Goal: Information Seeking & Learning: Learn about a topic

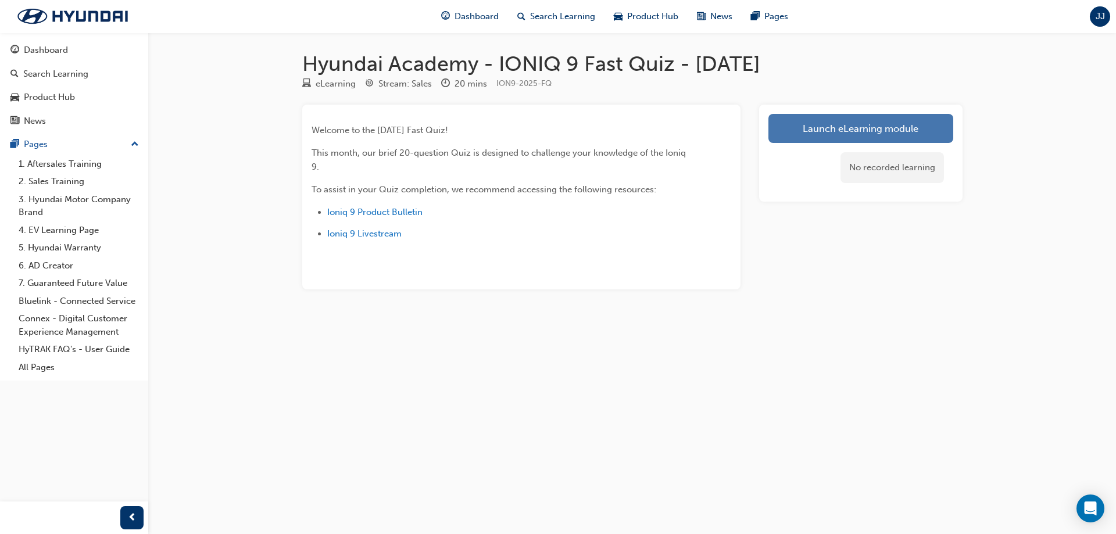
click at [851, 127] on link "Launch eLearning module" at bounding box center [860, 128] width 185 height 29
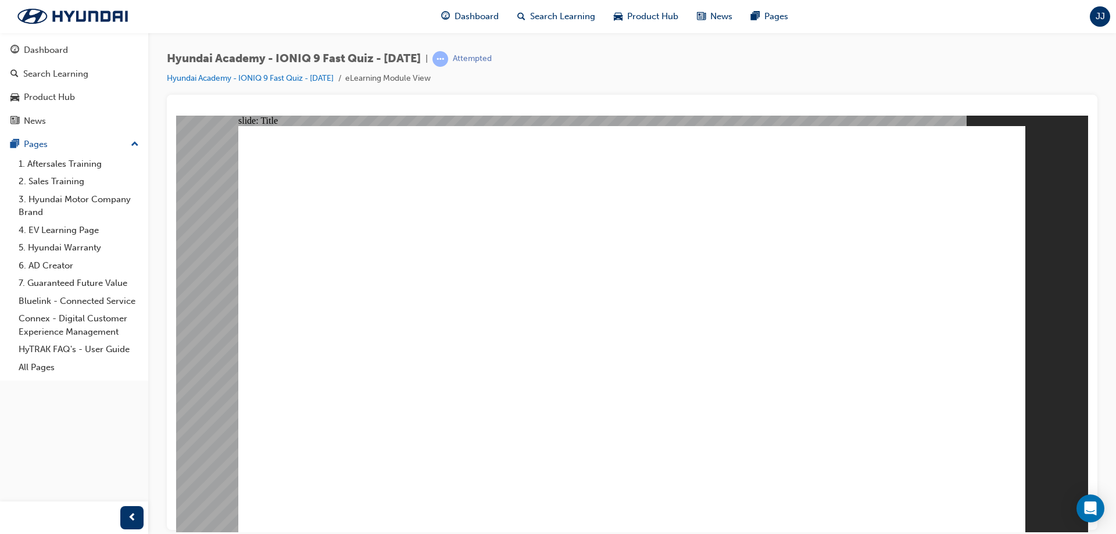
drag, startPoint x: 347, startPoint y: 394, endPoint x: 352, endPoint y: 376, distance: 18.5
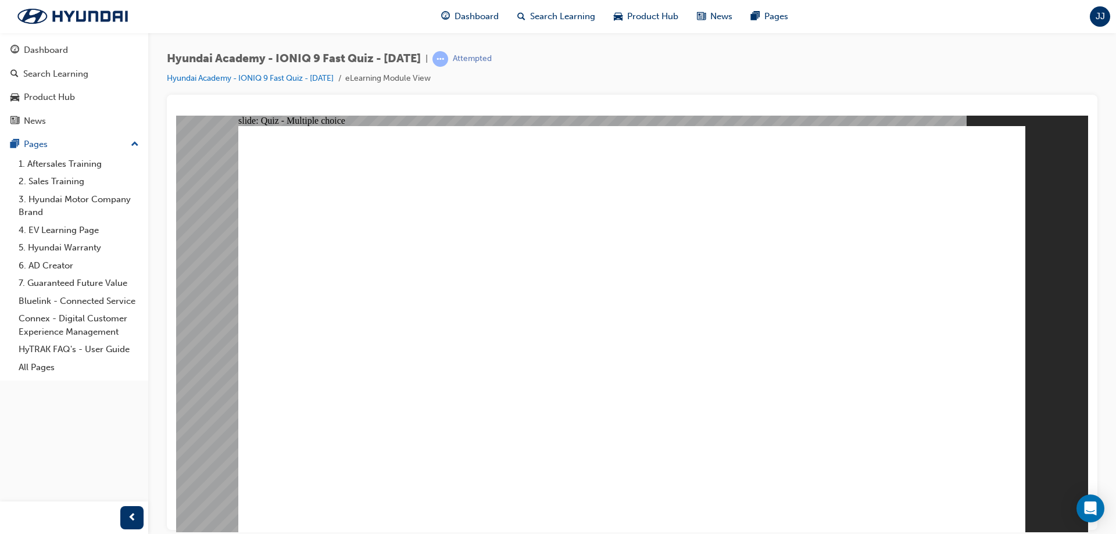
radio input "true"
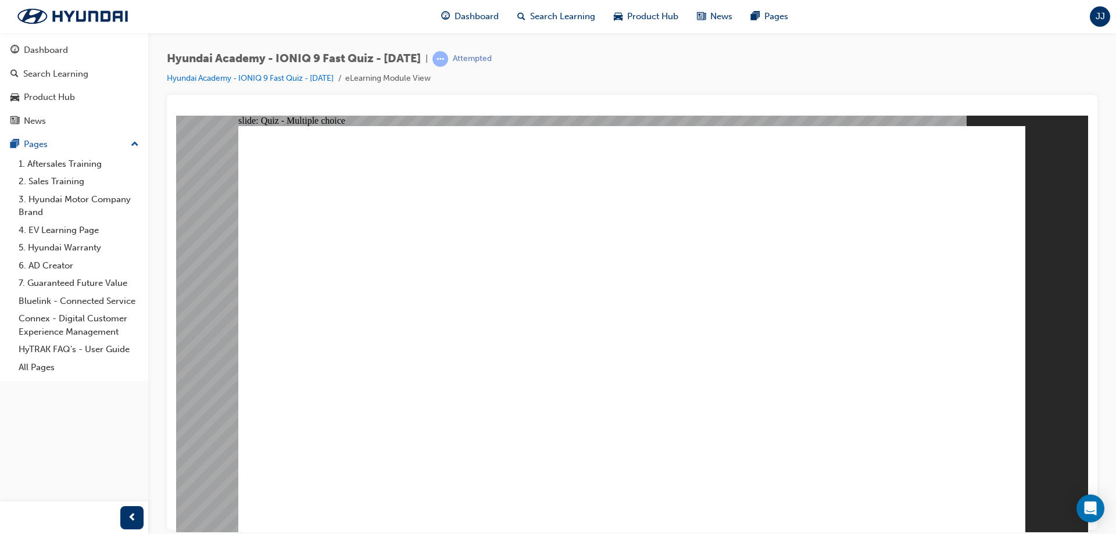
radio input "true"
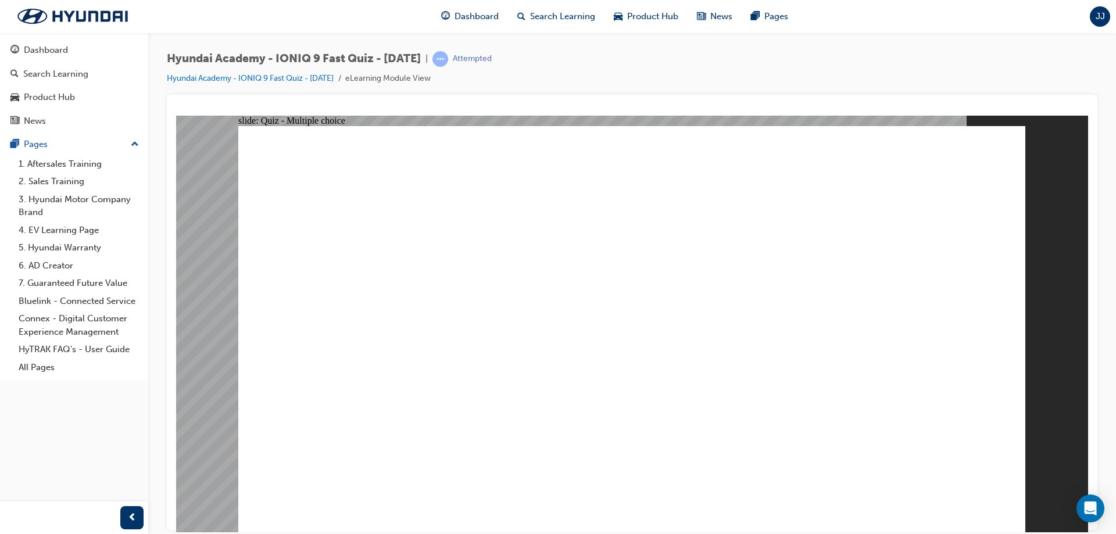
radio input "true"
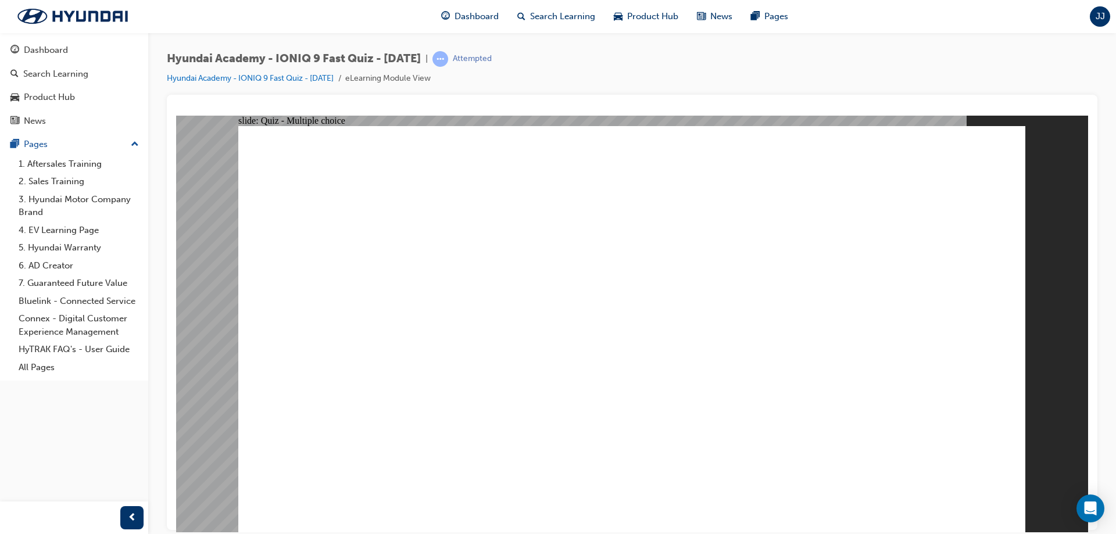
radio input "false"
radio input "true"
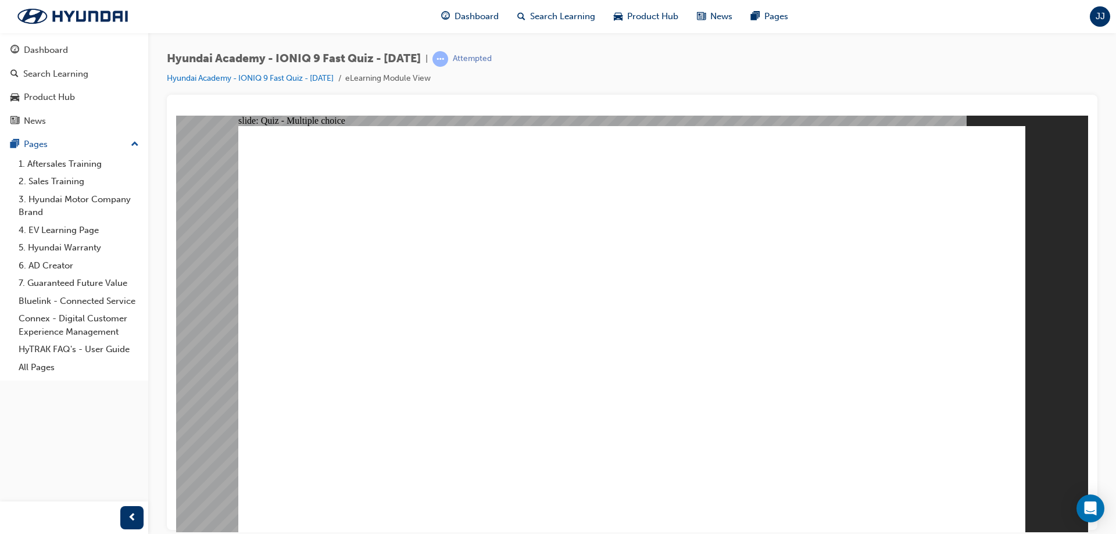
drag, startPoint x: 551, startPoint y: 168, endPoint x: 625, endPoint y: 224, distance: 92.0
drag, startPoint x: 758, startPoint y: 199, endPoint x: 560, endPoint y: 155, distance: 203.0
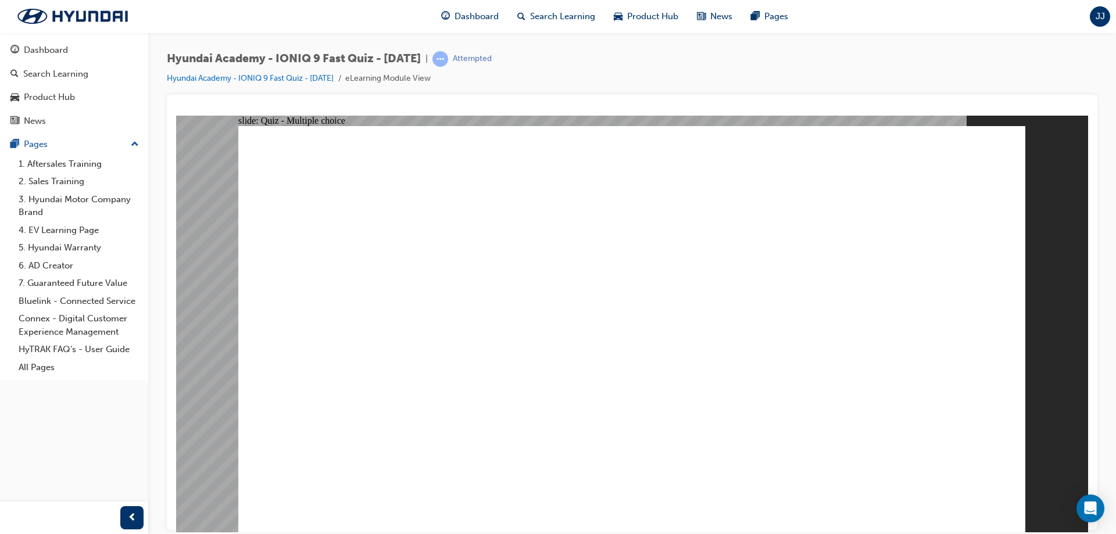
radio input "true"
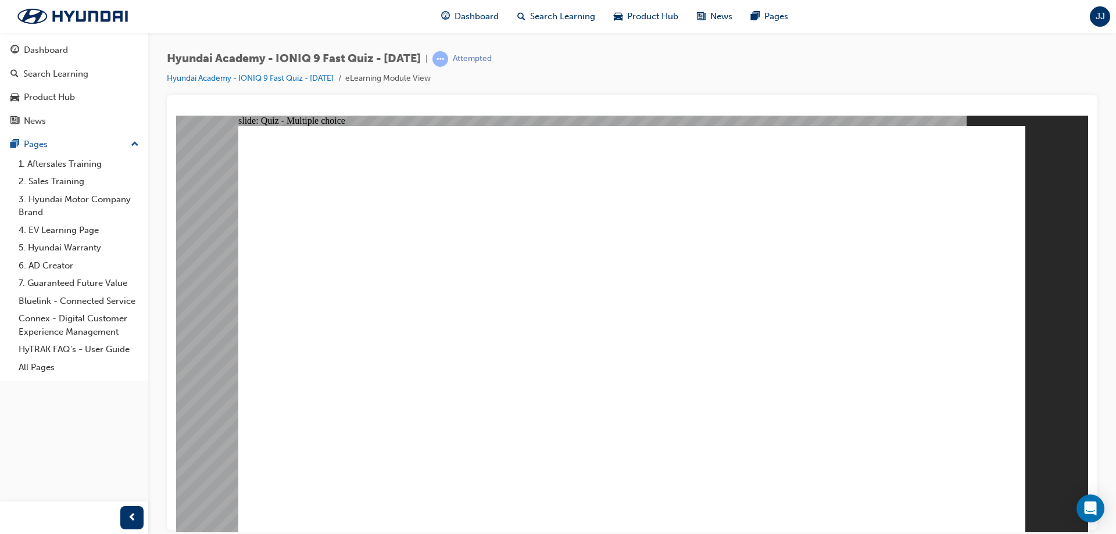
radio input "true"
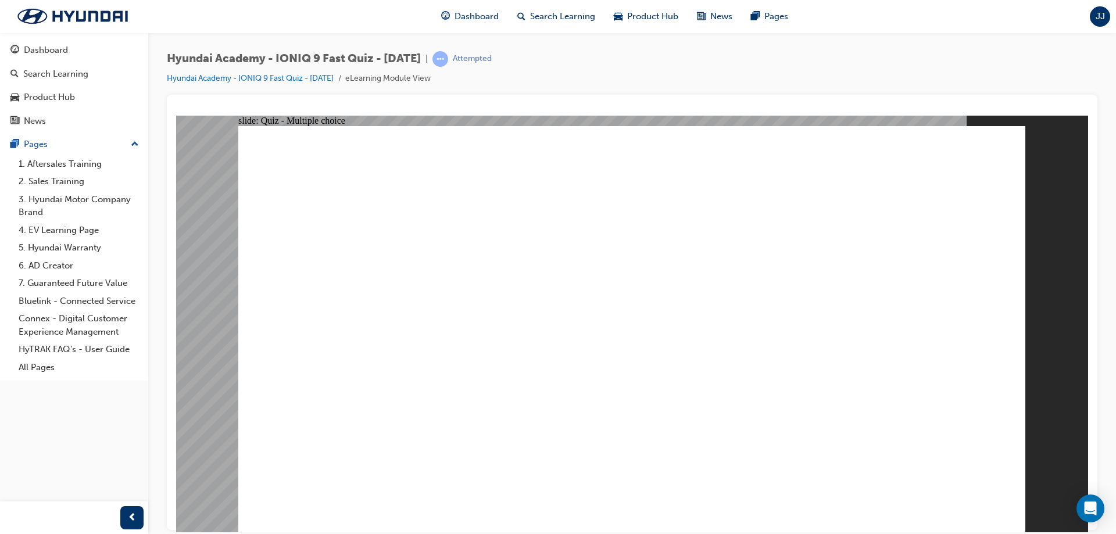
radio input "true"
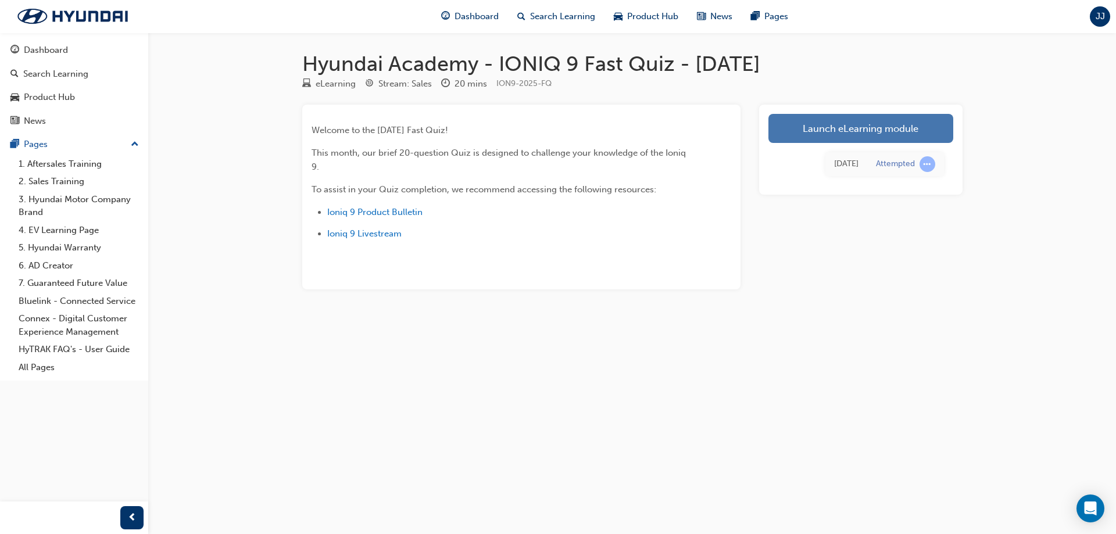
click at [888, 128] on link "Launch eLearning module" at bounding box center [860, 128] width 185 height 29
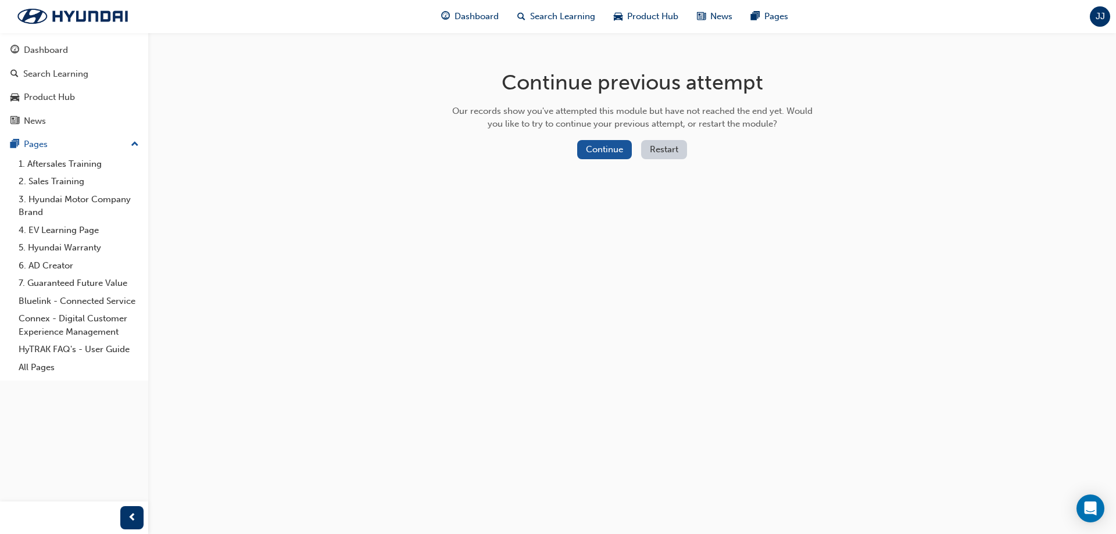
click at [674, 150] on button "Restart" at bounding box center [664, 149] width 46 height 19
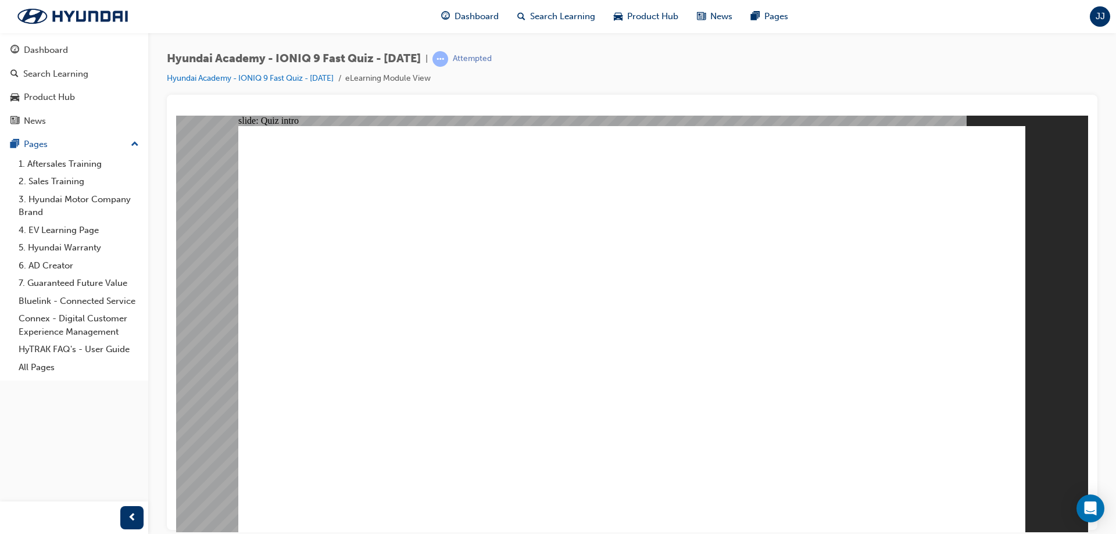
radio input "true"
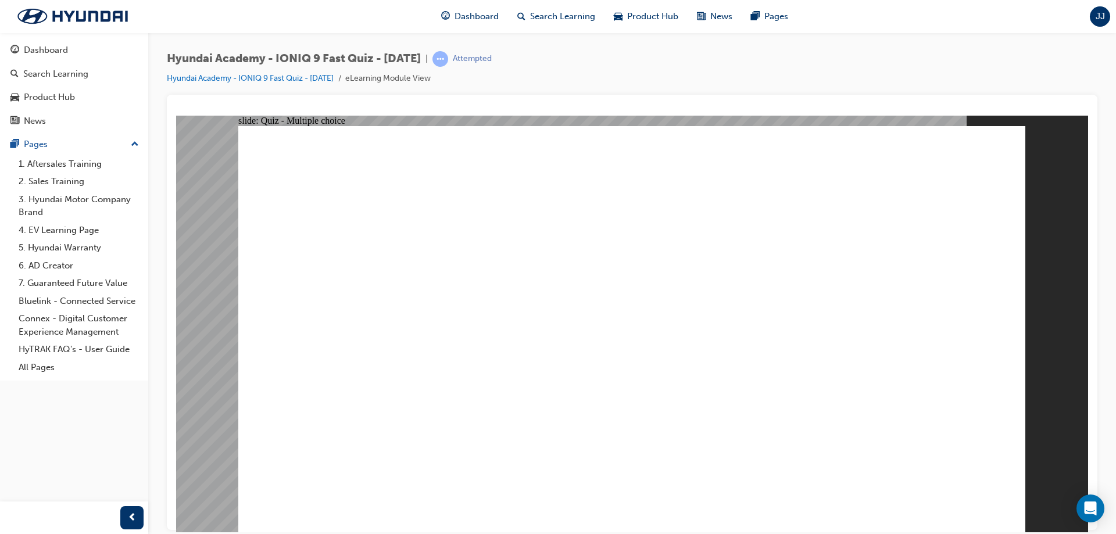
drag, startPoint x: 608, startPoint y: 178, endPoint x: 646, endPoint y: 181, distance: 37.9
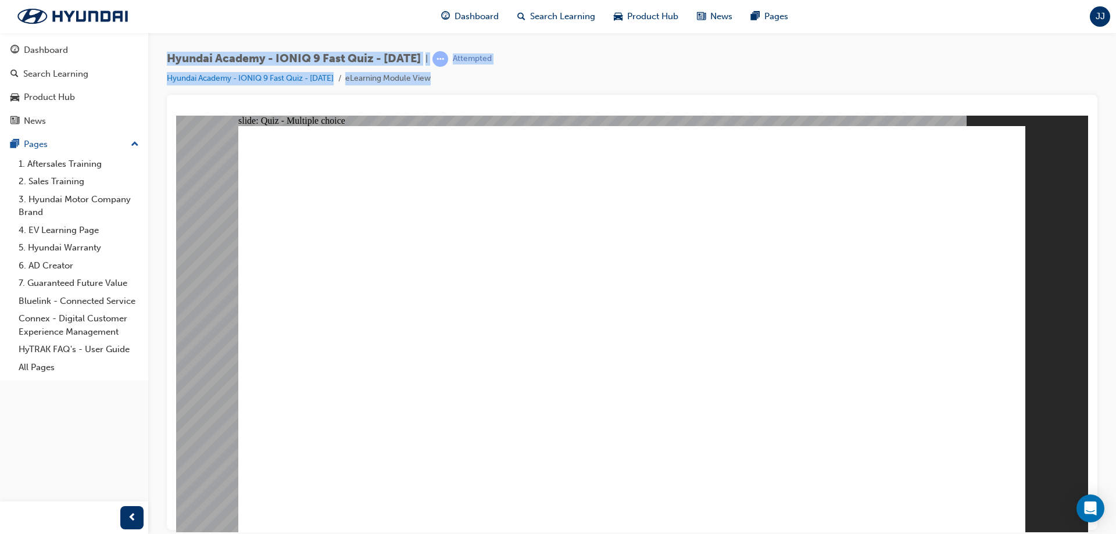
drag, startPoint x: 162, startPoint y: 55, endPoint x: 439, endPoint y: 95, distance: 280.5
click at [439, 95] on div "Hyundai Academy - IONIQ 9 Fast Quiz - [DATE] | Attempted Hyundai Academy - IONI…" at bounding box center [631, 269] width 967 height 472
copy div "Hyundai Academy - IONIQ 9 Fast Quiz - [DATE] | Attempted Hyundai Academy - IONI…"
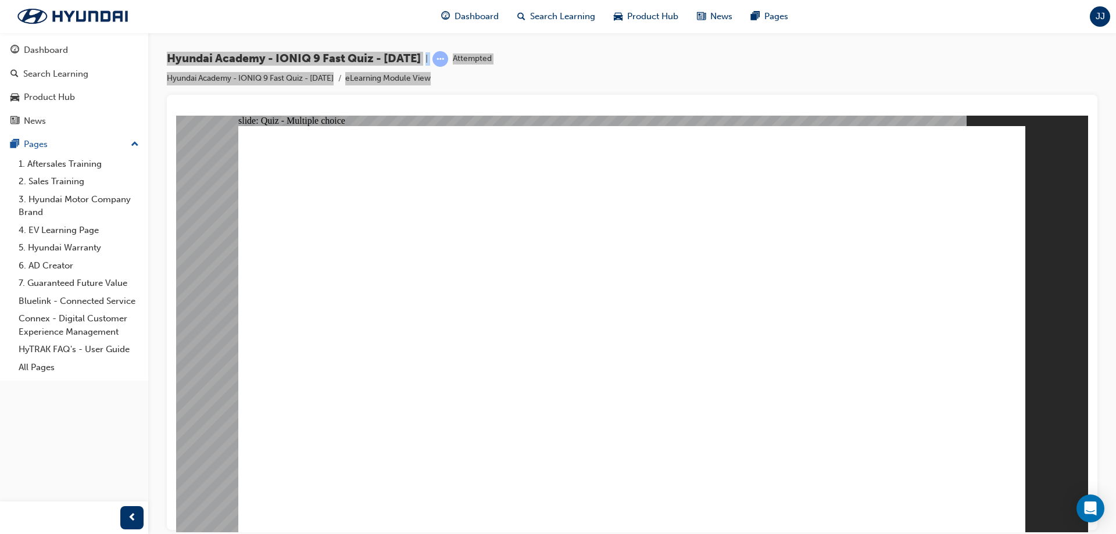
drag, startPoint x: 540, startPoint y: 178, endPoint x: 713, endPoint y: 186, distance: 173.3
drag, startPoint x: 711, startPoint y: 177, endPoint x: 830, endPoint y: 170, distance: 119.3
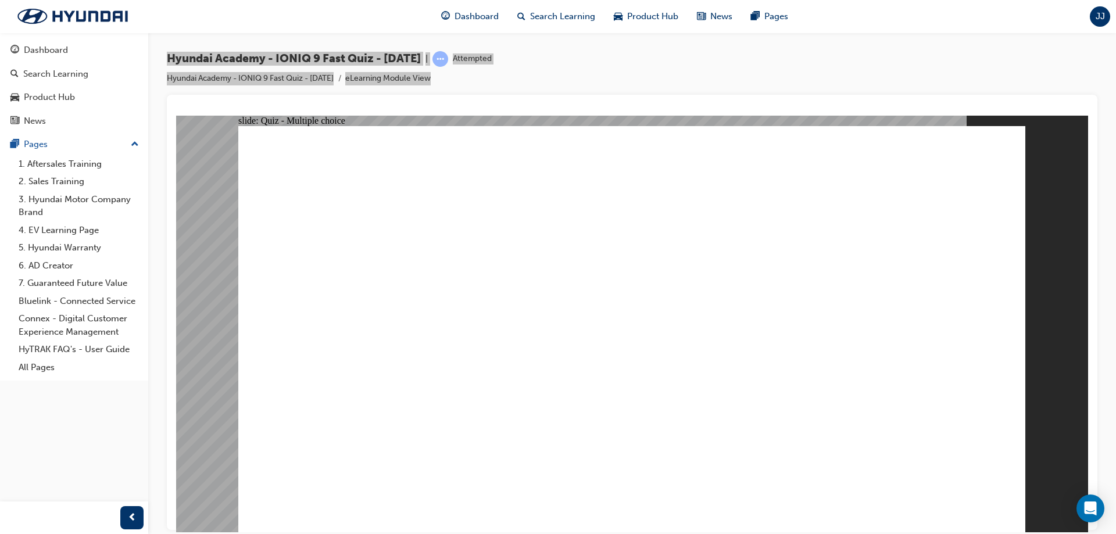
radio input "false"
radio input "true"
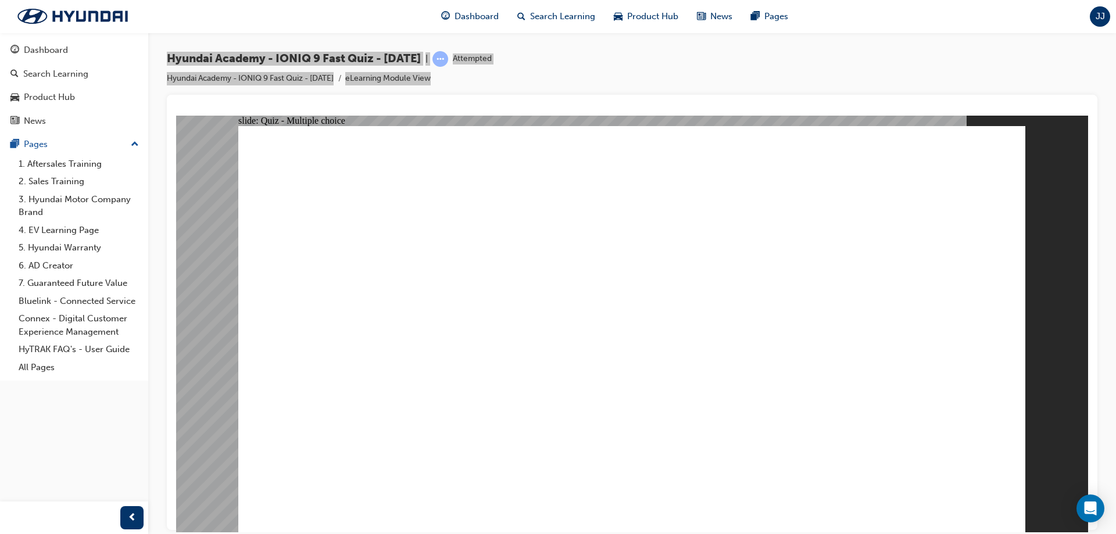
radio input "true"
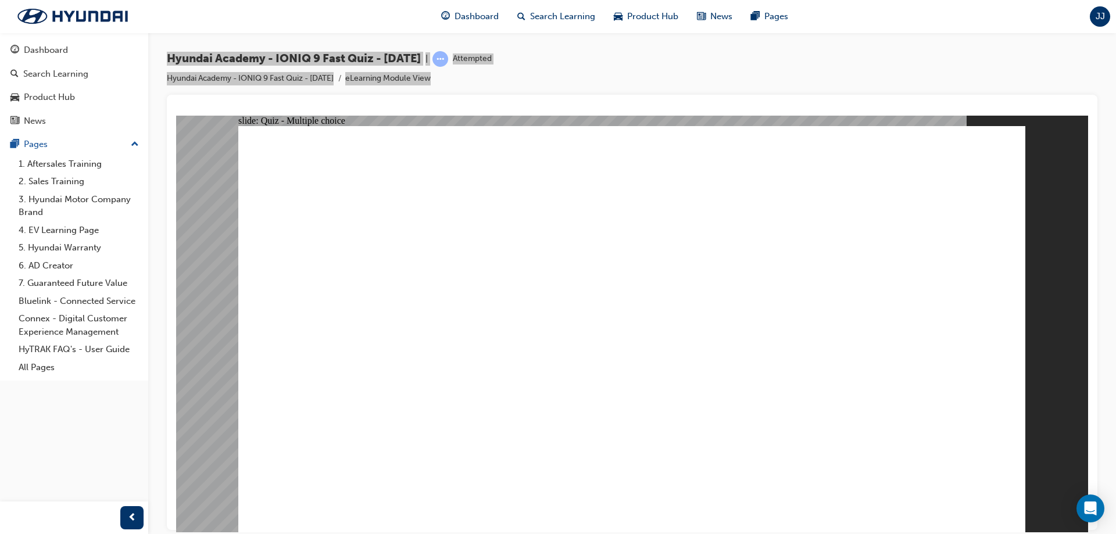
radio input "true"
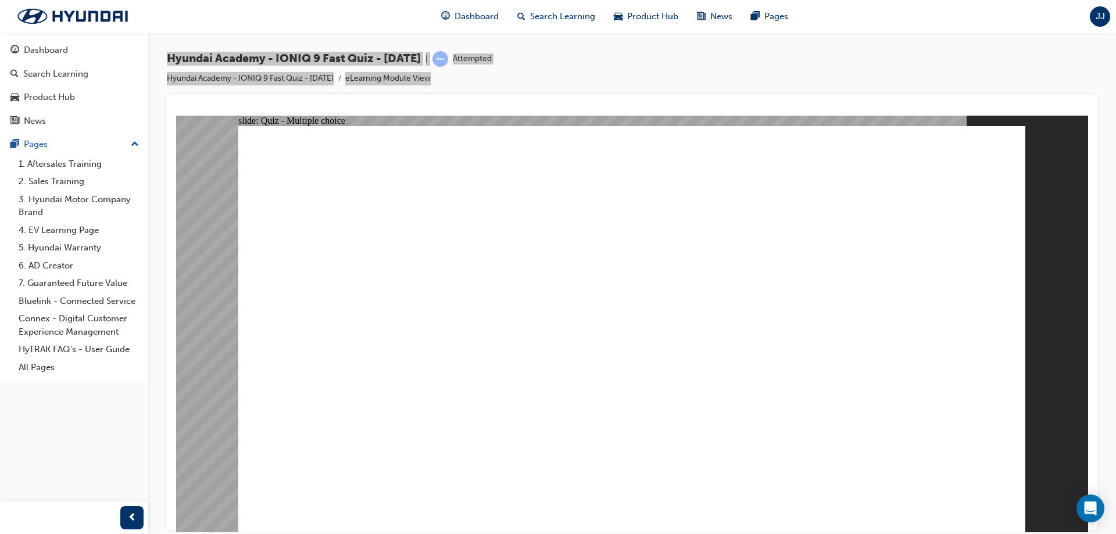
radio input "true"
drag, startPoint x: 910, startPoint y: 503, endPoint x: 969, endPoint y: 497, distance: 59.5
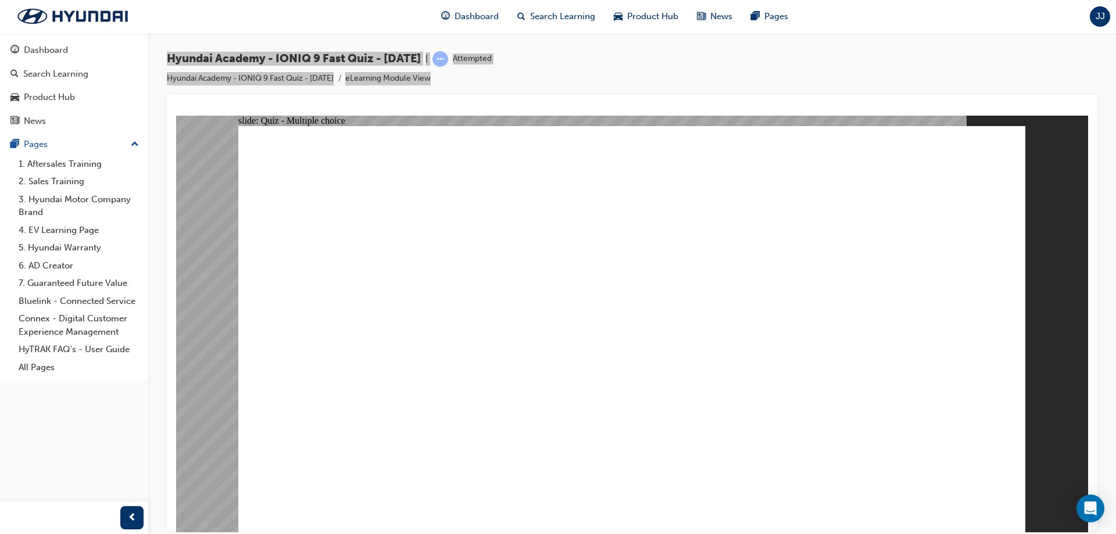
radio input "true"
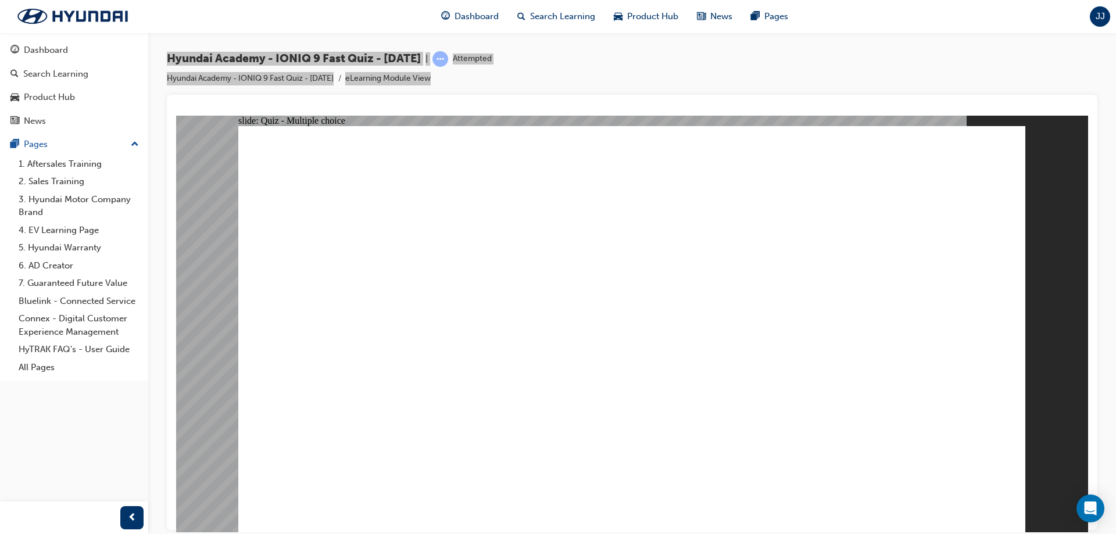
drag, startPoint x: 503, startPoint y: 329, endPoint x: 835, endPoint y: 148, distance: 378.3
checkbox input "true"
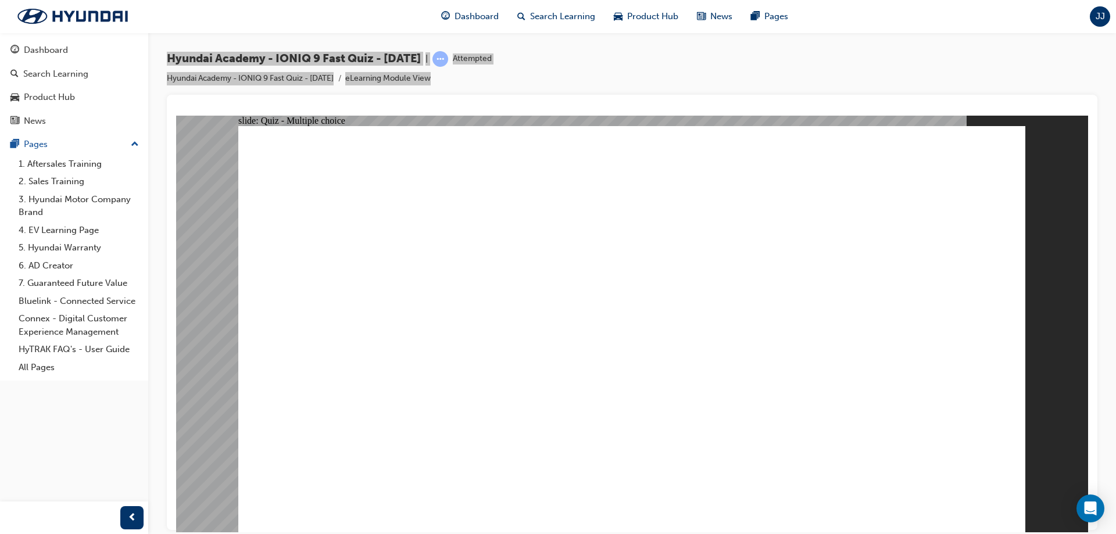
checkbox input "true"
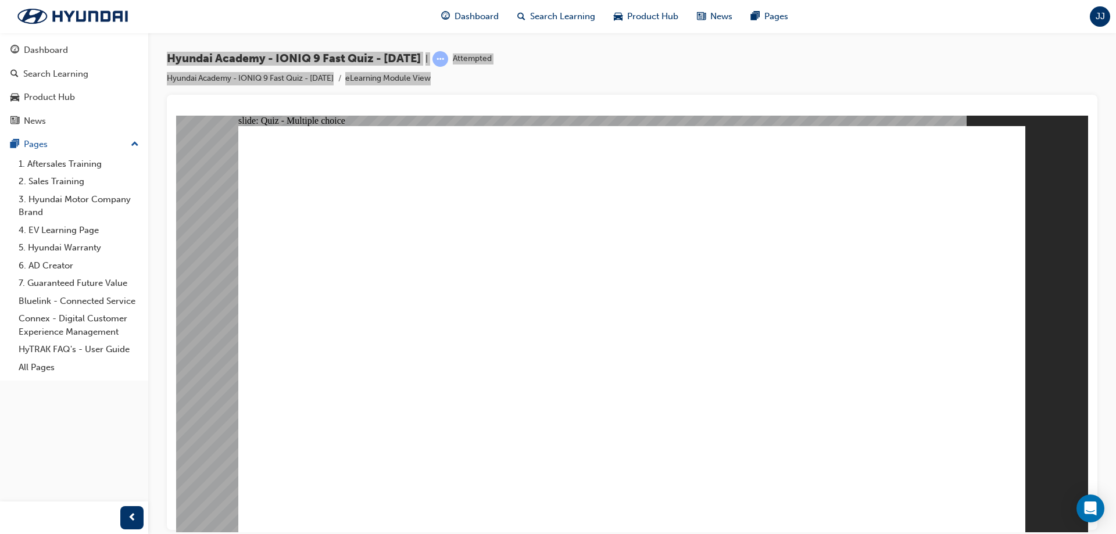
checkbox input "true"
radio input "true"
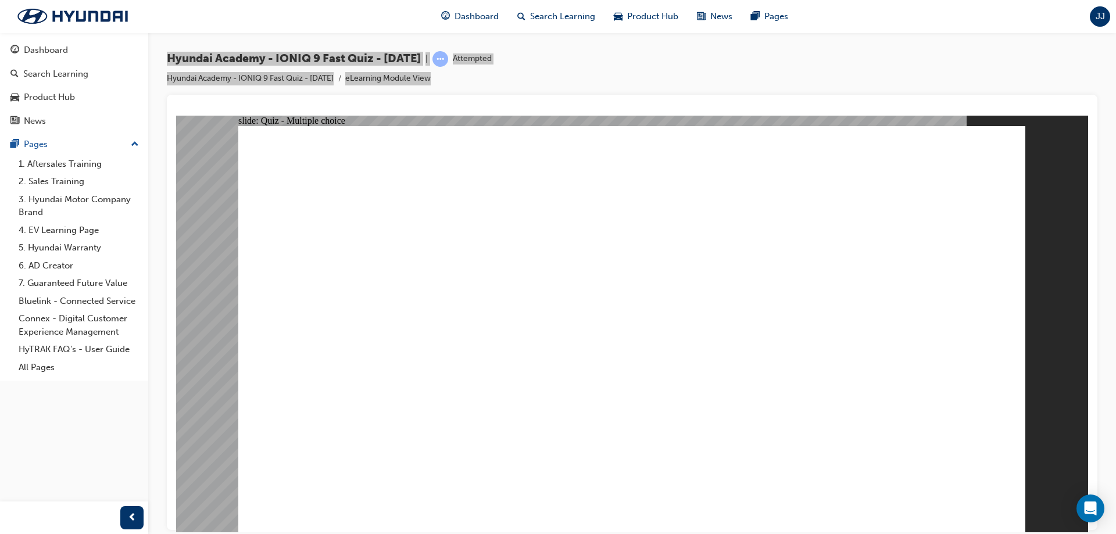
radio input "true"
checkbox input "true"
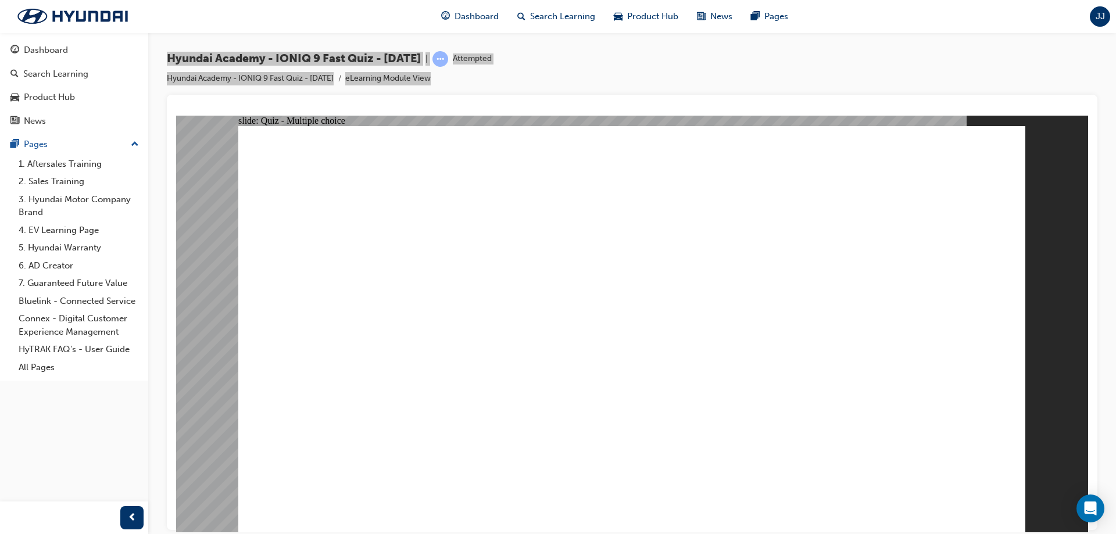
radio input "true"
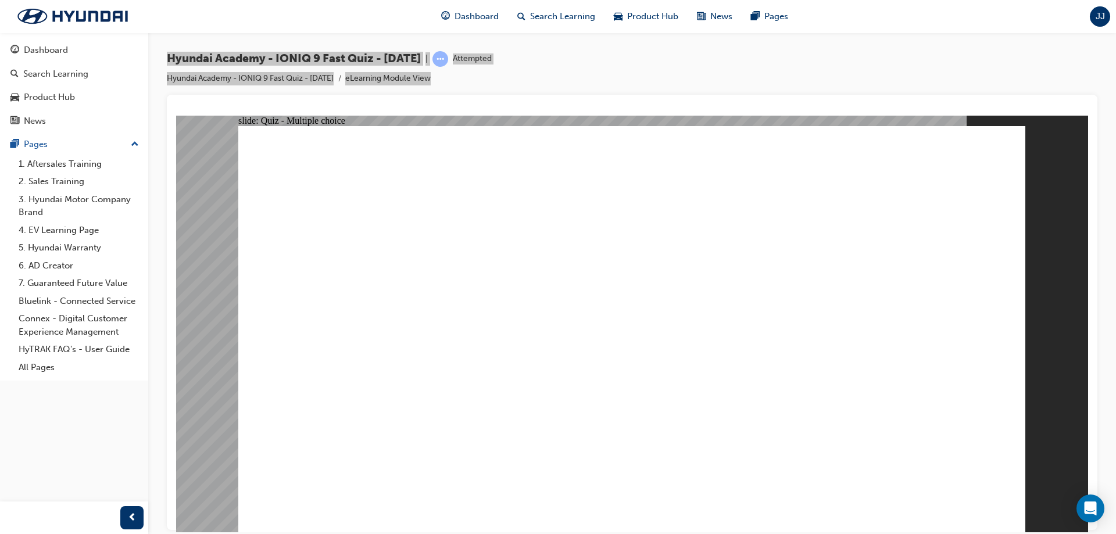
radio input "true"
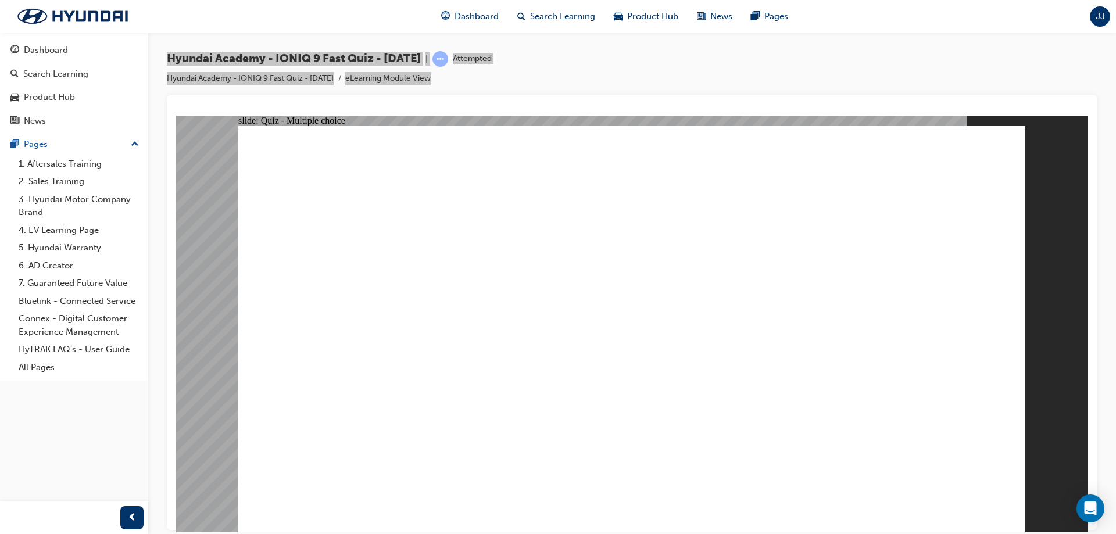
drag, startPoint x: 288, startPoint y: 195, endPoint x: 604, endPoint y: 242, distance: 319.5
drag, startPoint x: 726, startPoint y: 258, endPoint x: 522, endPoint y: 202, distance: 211.0
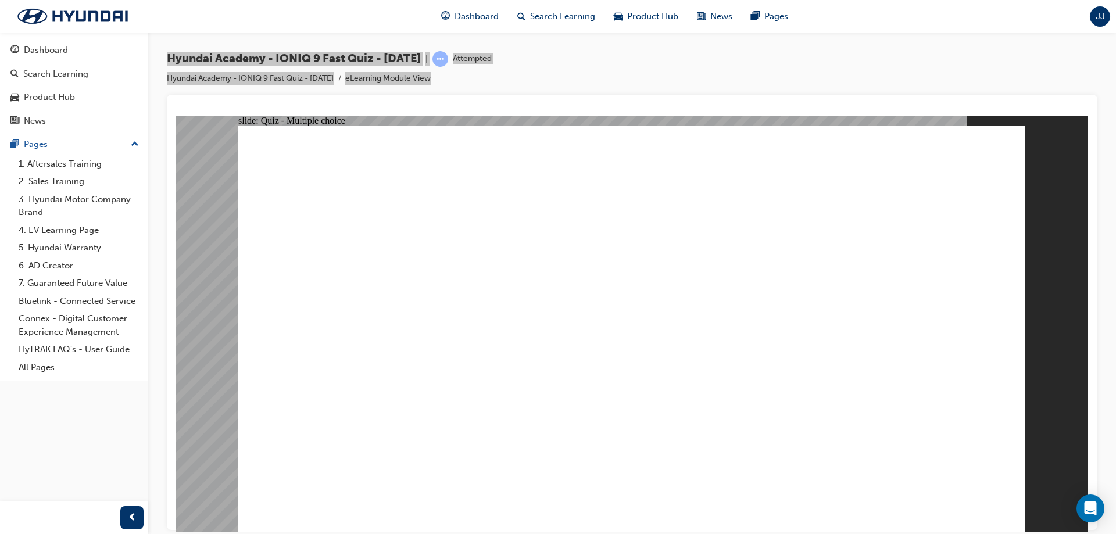
radio input "true"
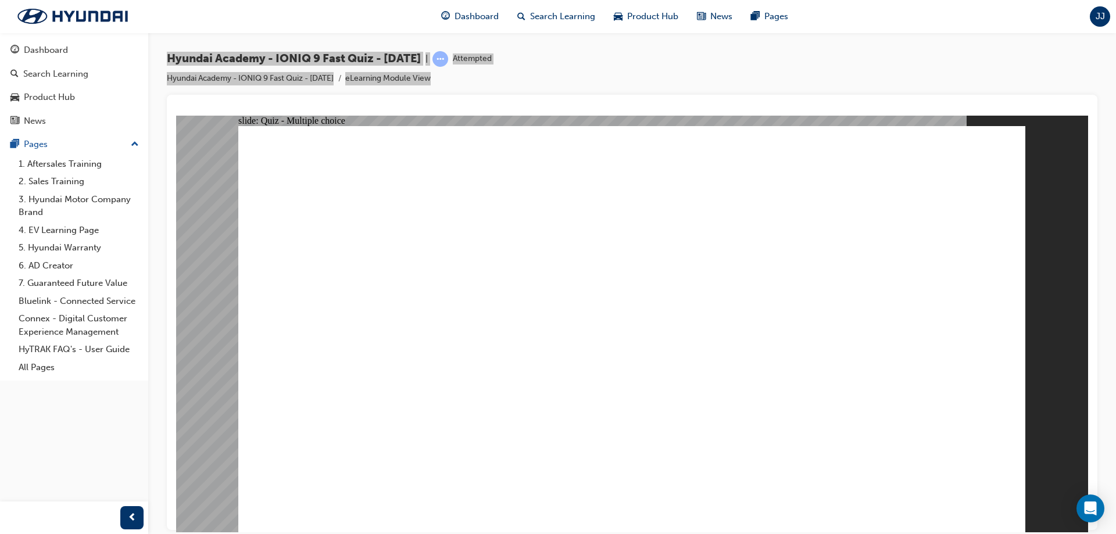
radio input "true"
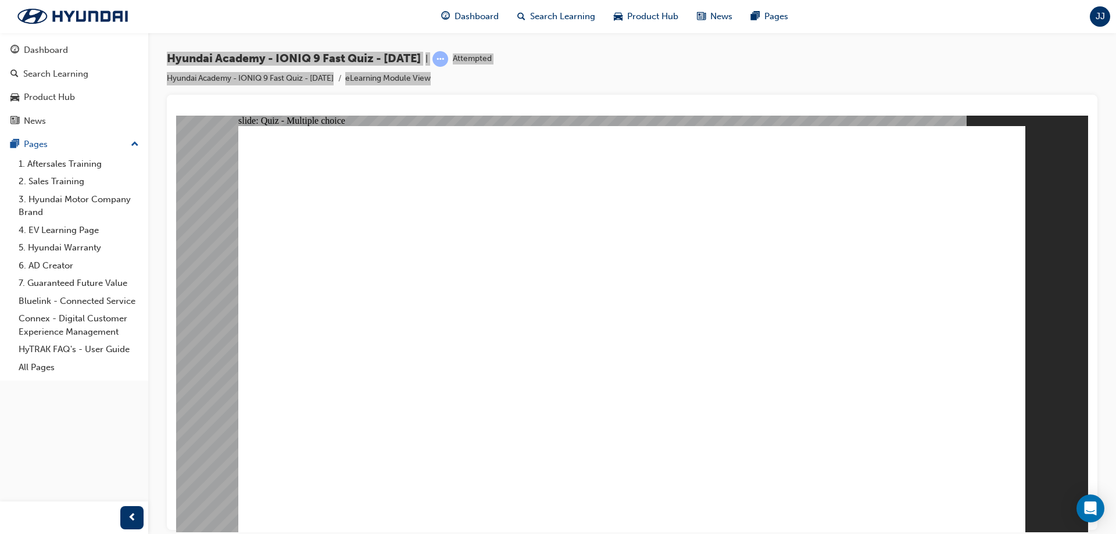
radio input "true"
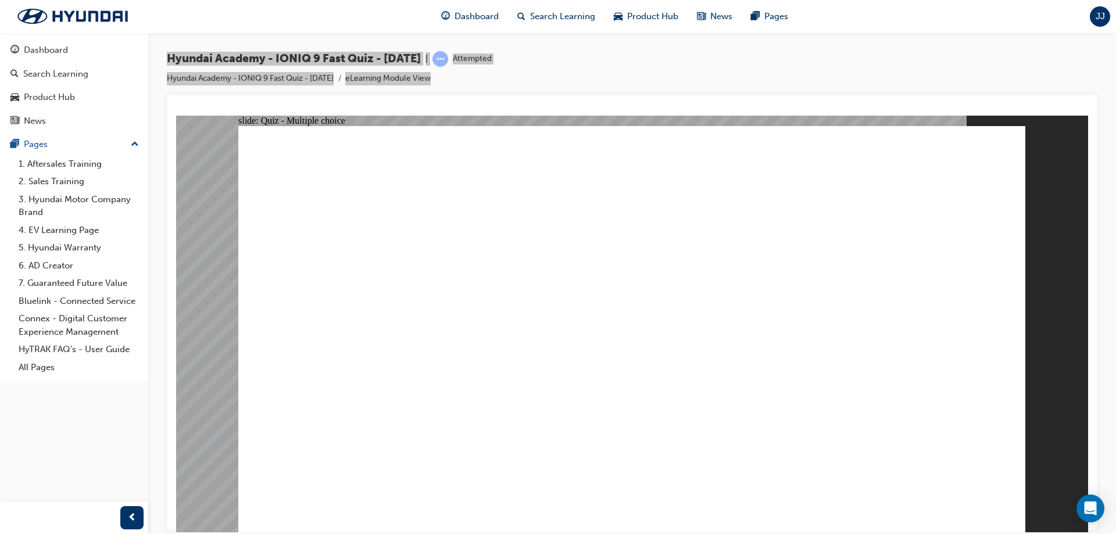
drag, startPoint x: 375, startPoint y: 177, endPoint x: 530, endPoint y: 203, distance: 157.2
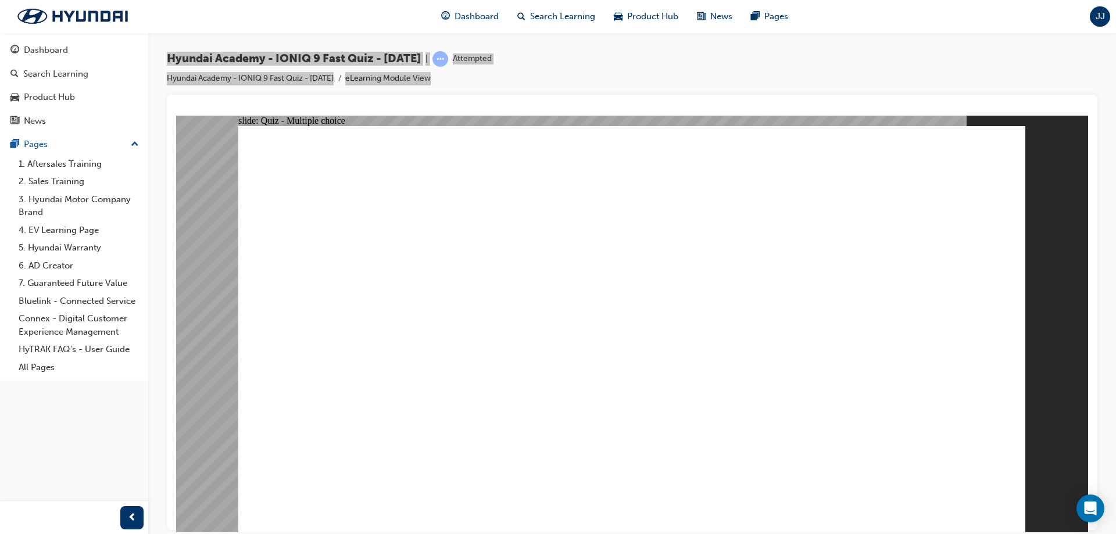
drag, startPoint x: 791, startPoint y: 218, endPoint x: 688, endPoint y: 202, distance: 103.5
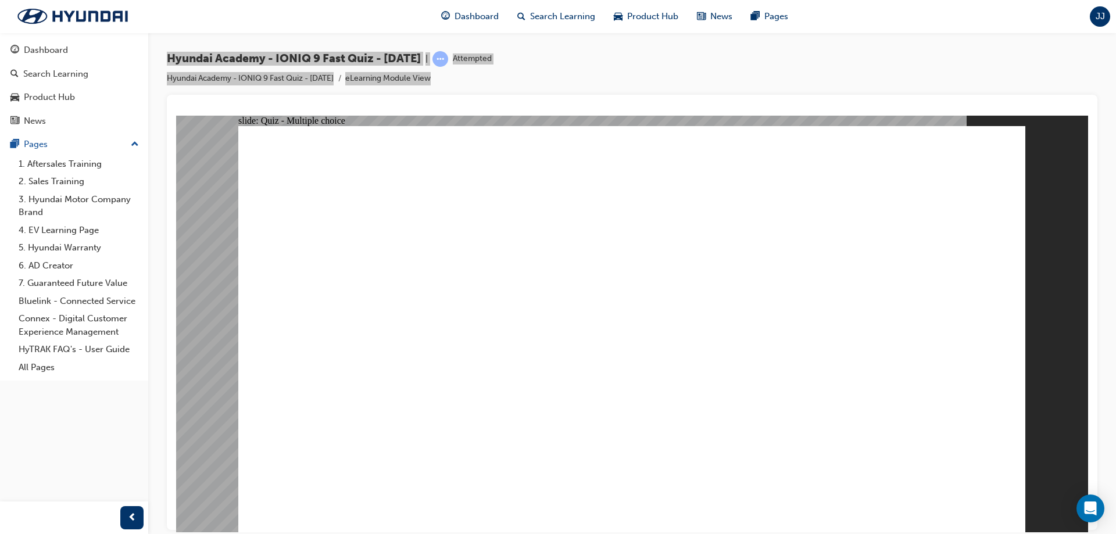
radio input "true"
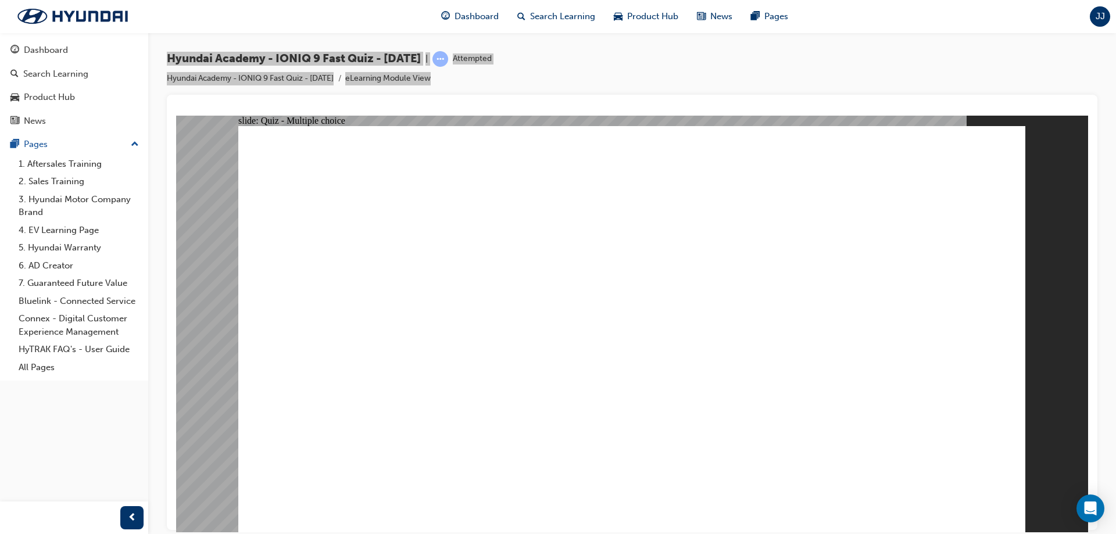
radio input "true"
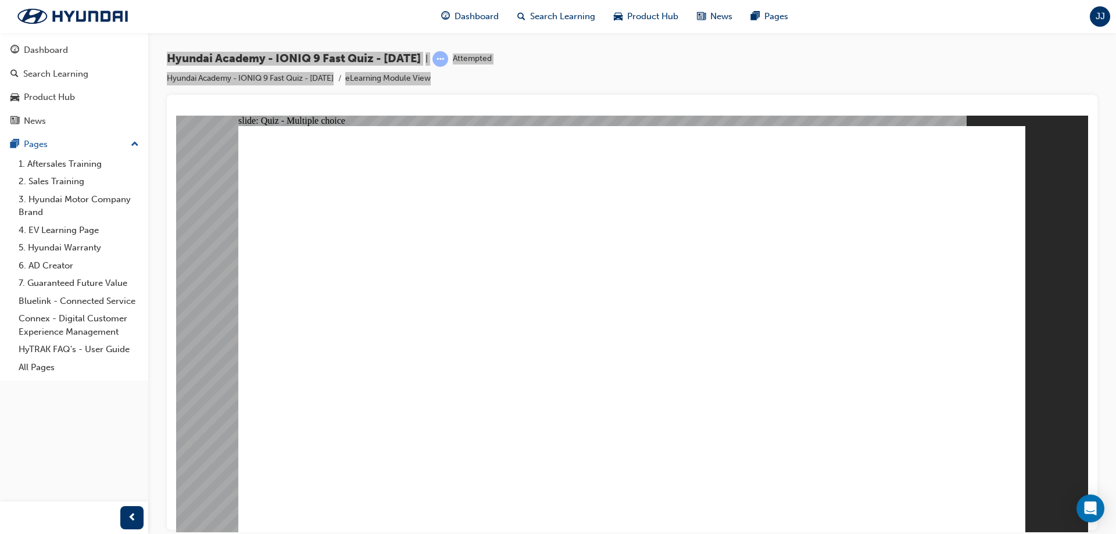
radio input "true"
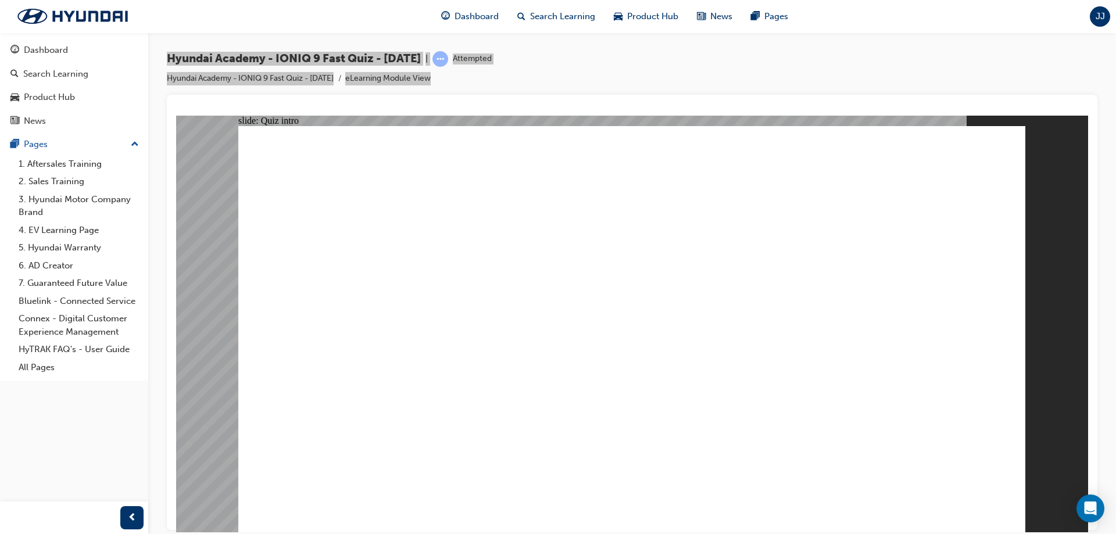
radio input "true"
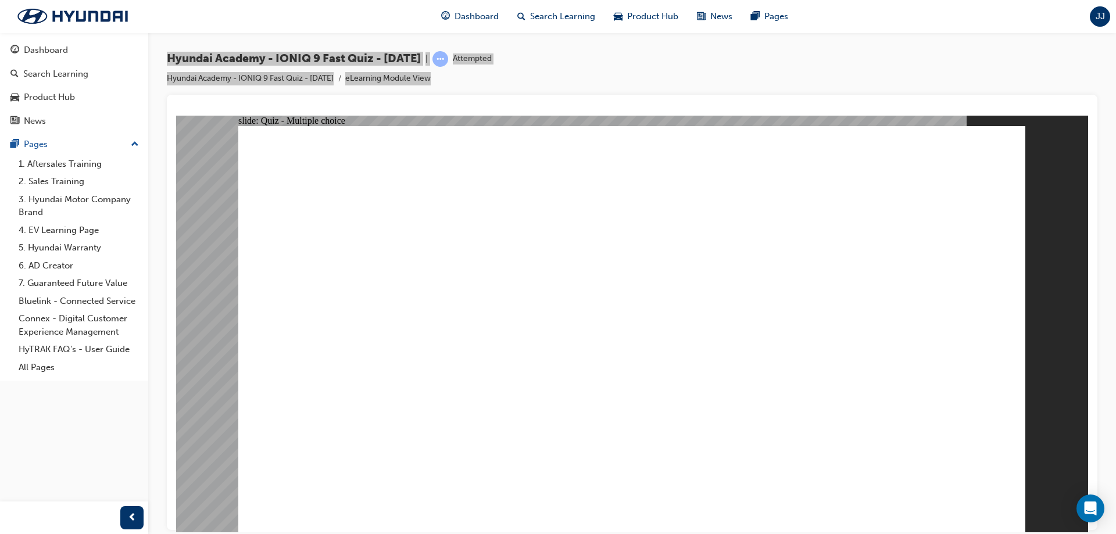
radio input "true"
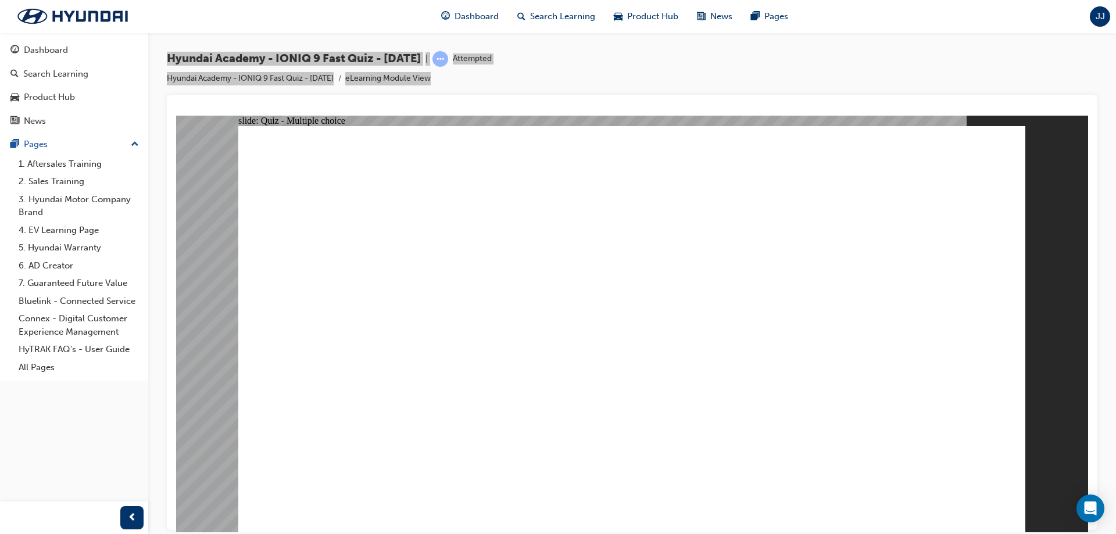
radio input "true"
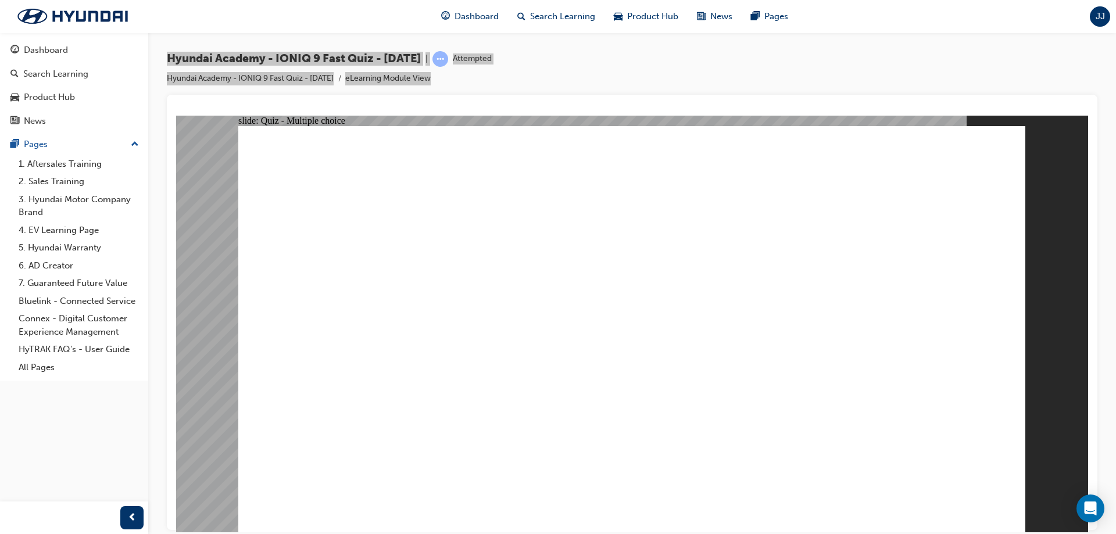
radio input "false"
radio input "true"
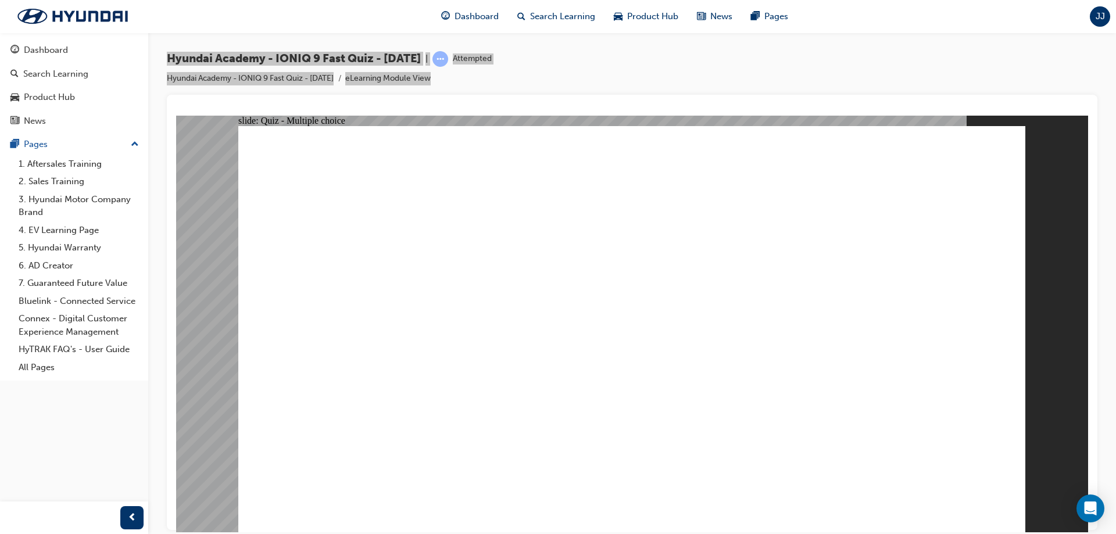
radio input "true"
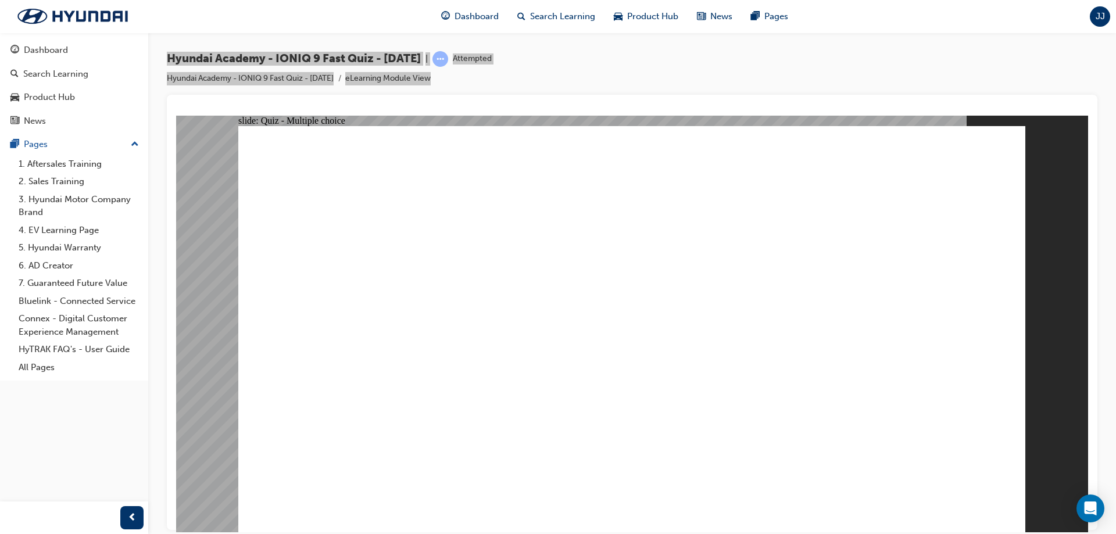
radio input "true"
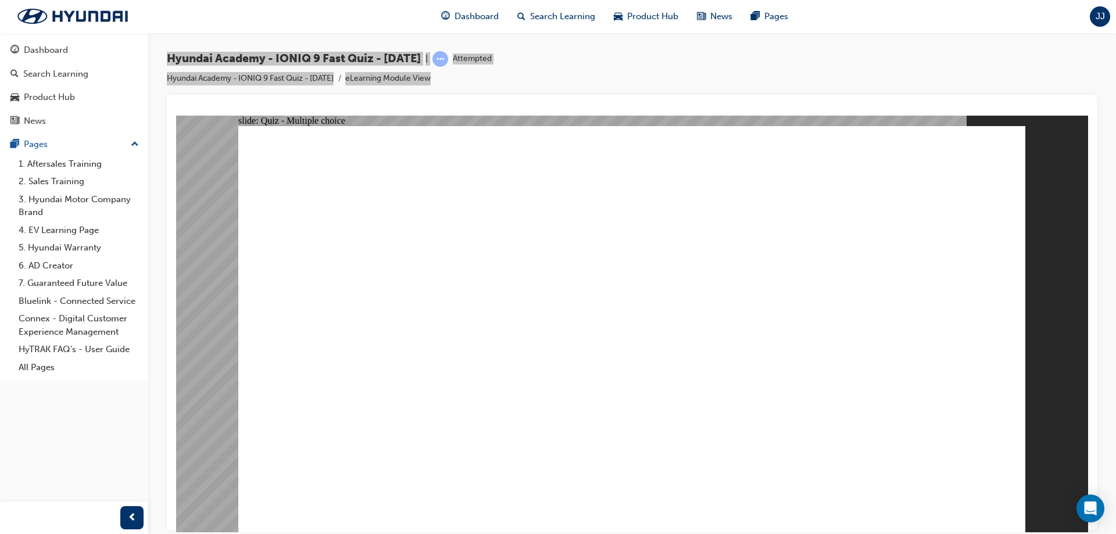
radio input "false"
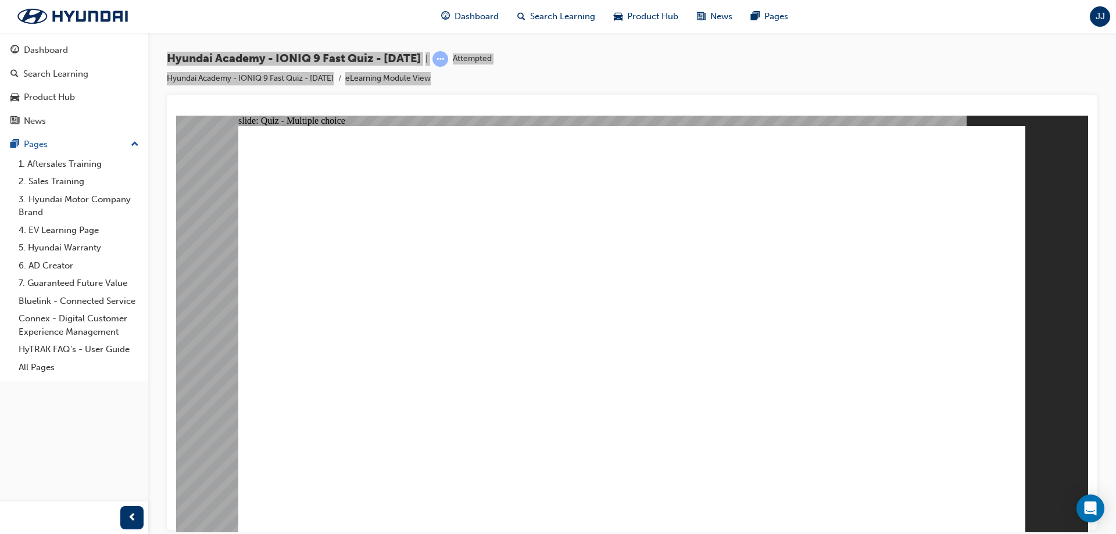
radio input "true"
checkbox input "true"
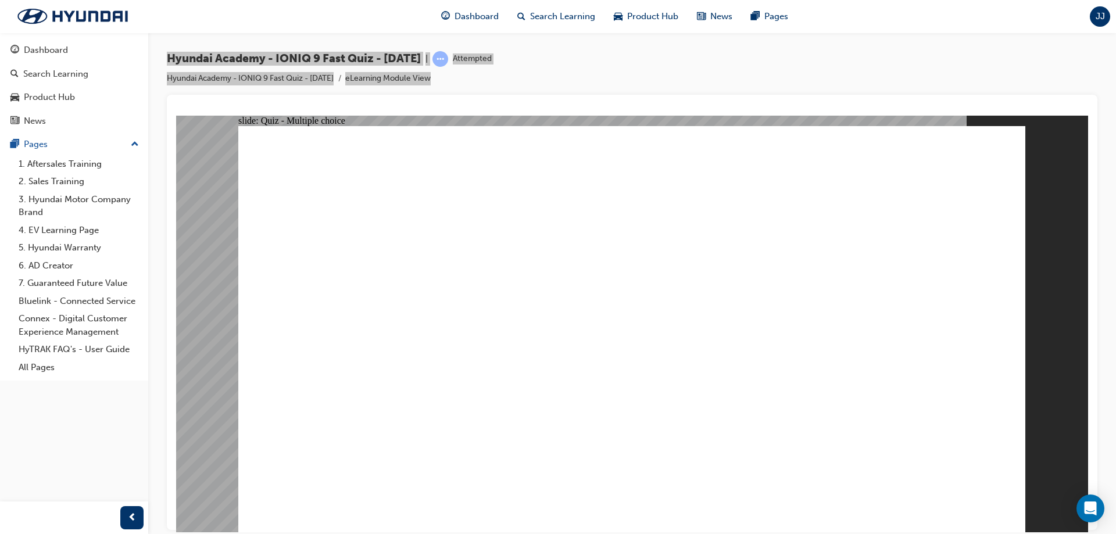
radio input "true"
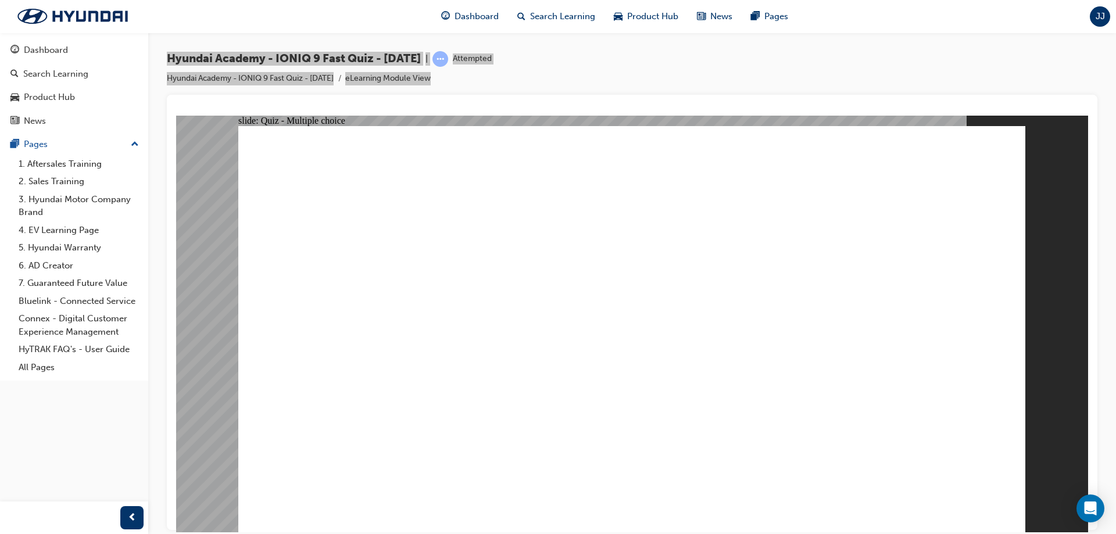
radio input "true"
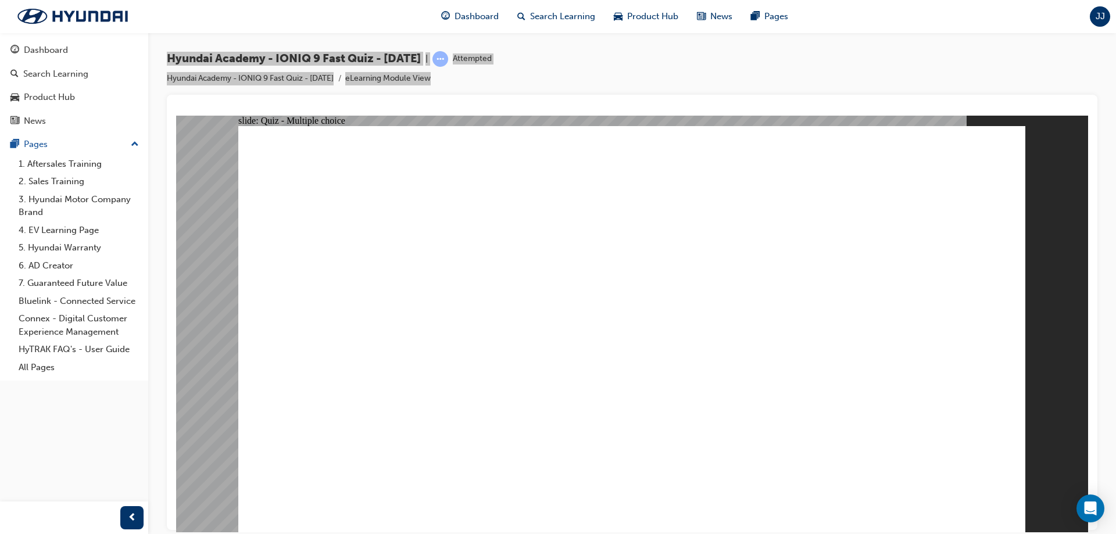
checkbox input "true"
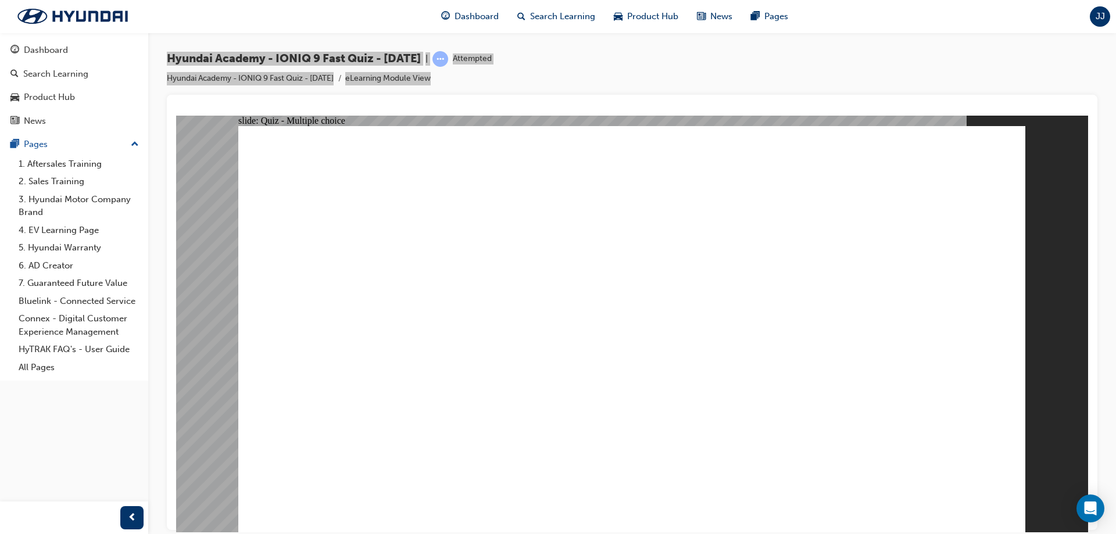
radio input "true"
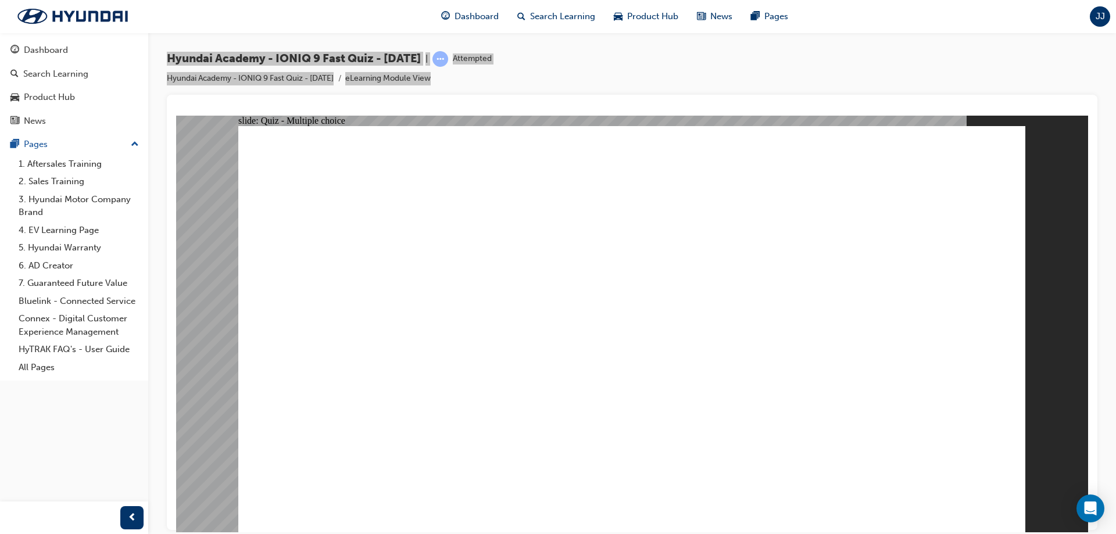
radio input "true"
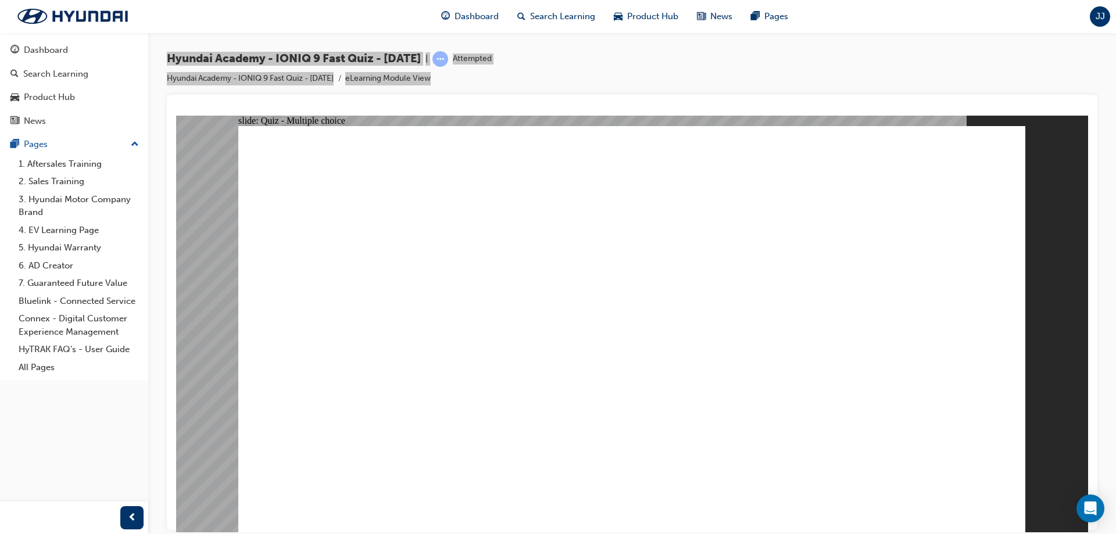
radio input "true"
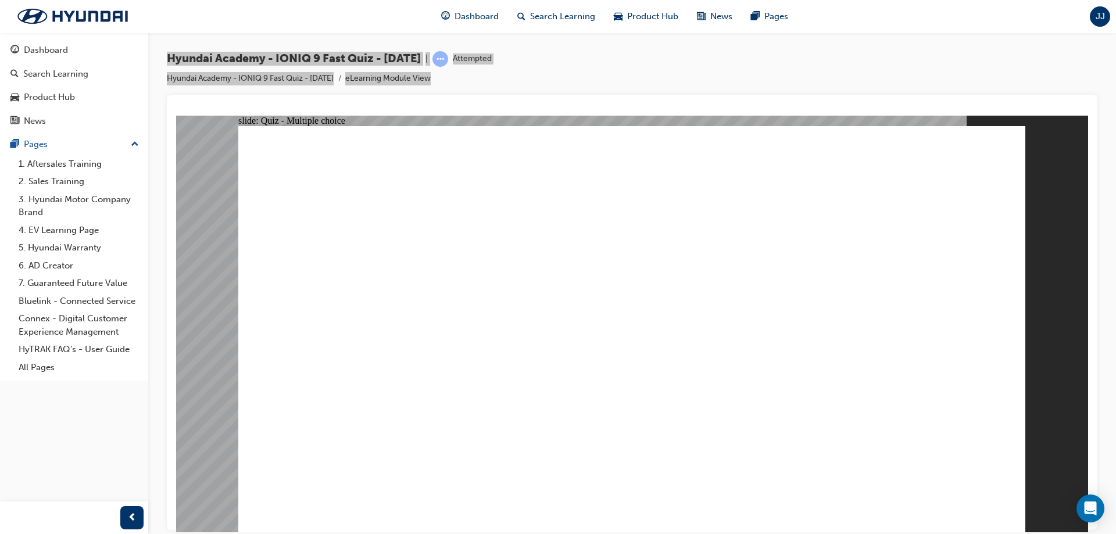
radio input "true"
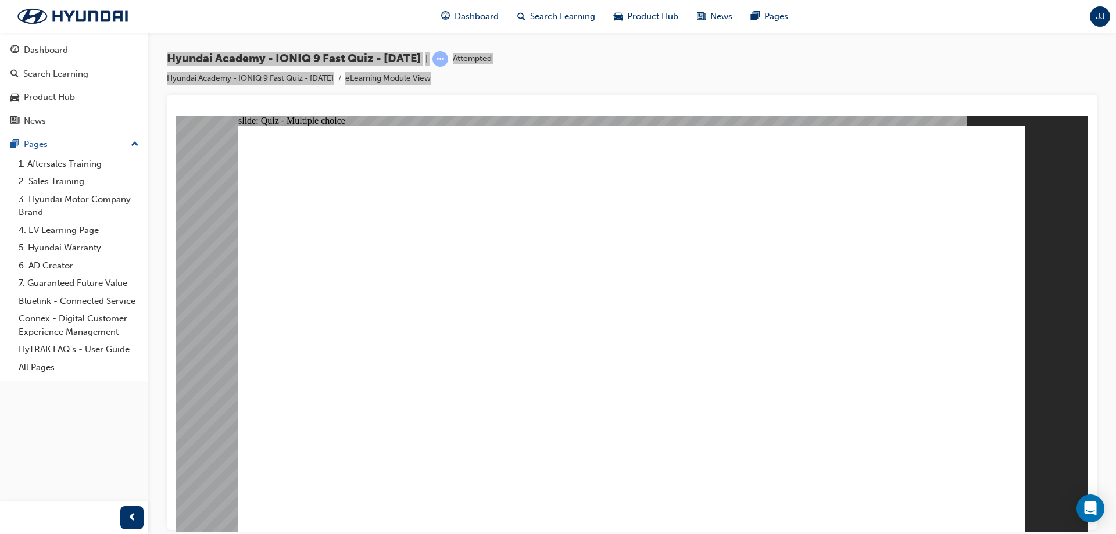
radio input "true"
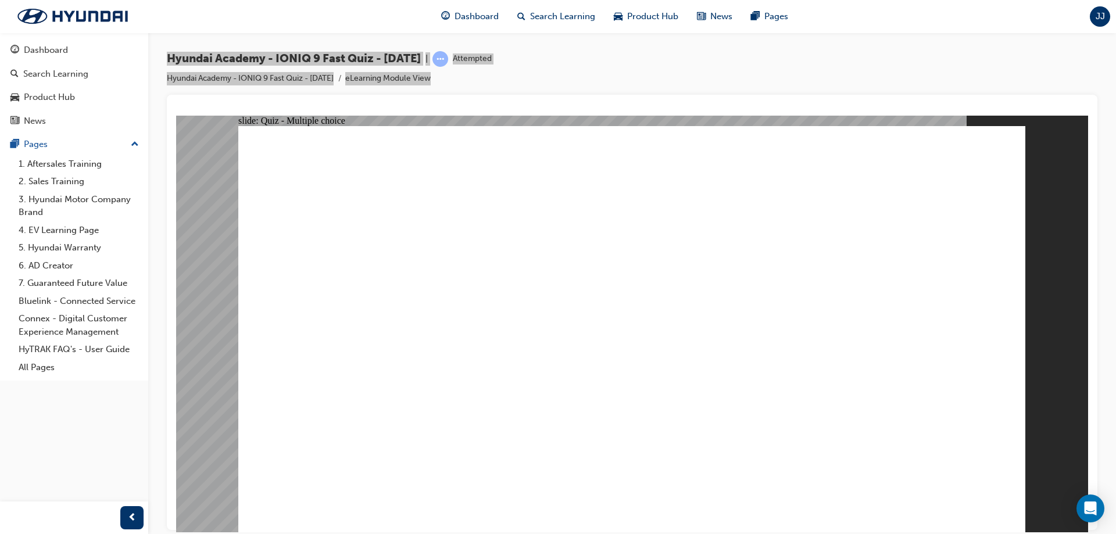
radio input "true"
